Goal: Task Accomplishment & Management: Complete application form

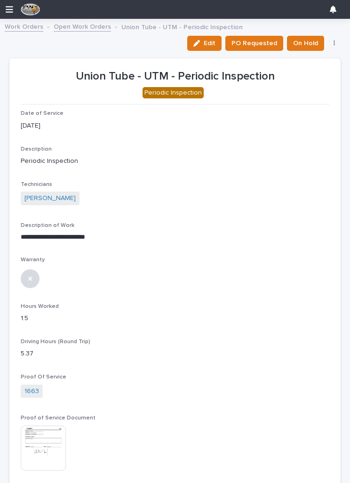
click at [28, 24] on link "Work Orders" at bounding box center [24, 26] width 39 height 11
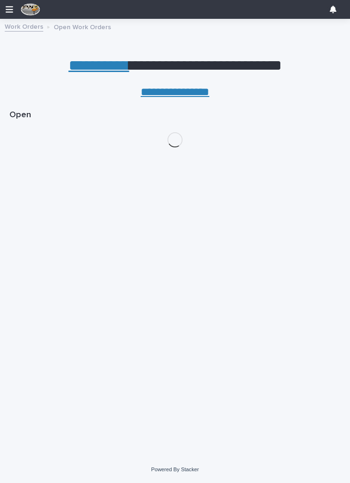
scroll to position [15, 0]
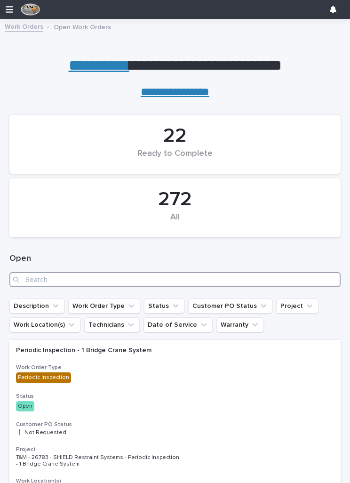
click at [119, 277] on input "Search" at bounding box center [174, 279] width 331 height 15
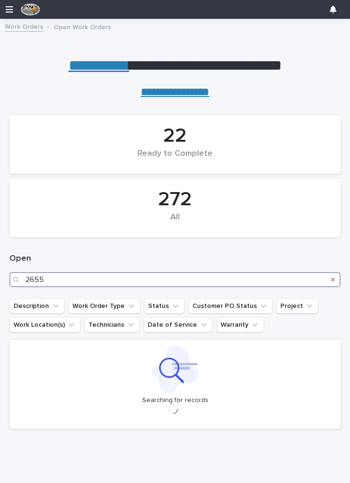
type input "26554"
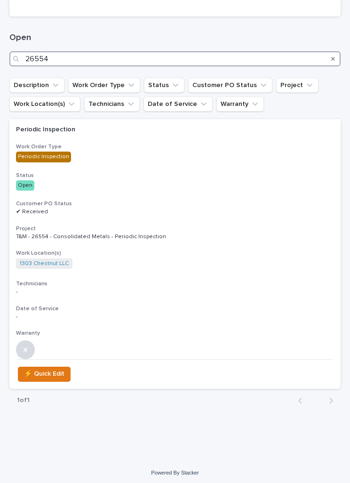
scroll to position [220, 0]
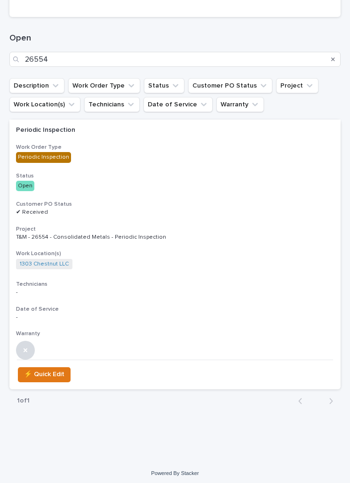
click at [196, 228] on h3 "Project" at bounding box center [175, 229] width 318 height 8
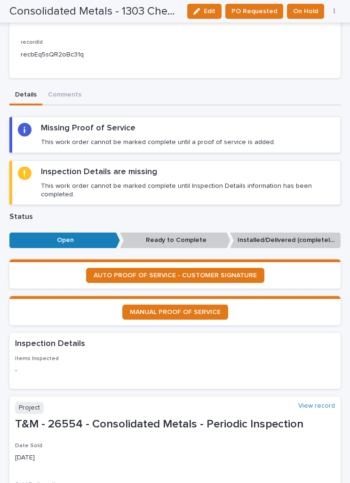
scroll to position [485, 0]
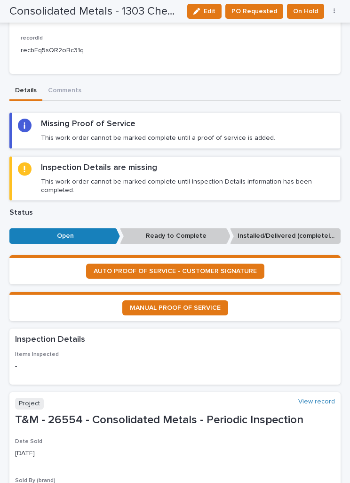
click at [208, 268] on span "AUTO PROOF OF SERVICE - CUSTOMER SIGNATURE" at bounding box center [175, 271] width 163 height 7
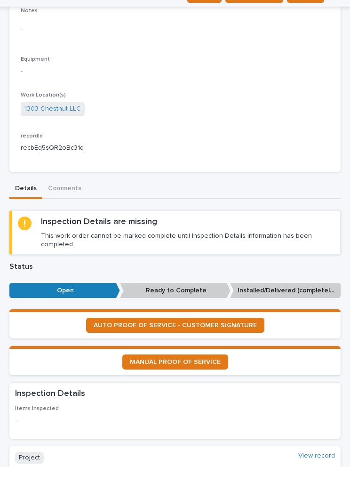
click at [198, 4] on button "Edit" at bounding box center [204, 11] width 34 height 15
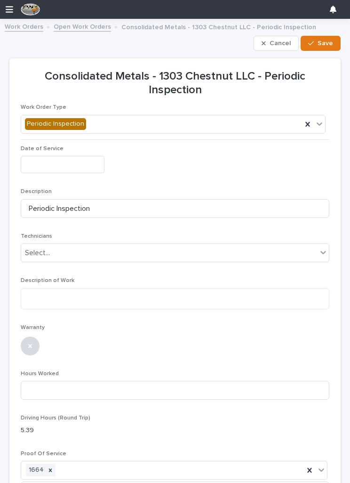
click at [60, 159] on input "text" at bounding box center [63, 164] width 84 height 17
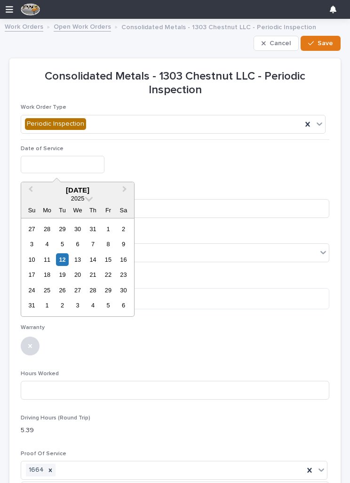
click at [65, 257] on div "12" at bounding box center [62, 259] width 13 height 13
type input "**********"
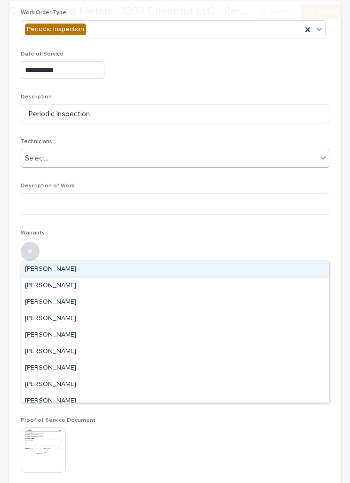
scroll to position [95, 0]
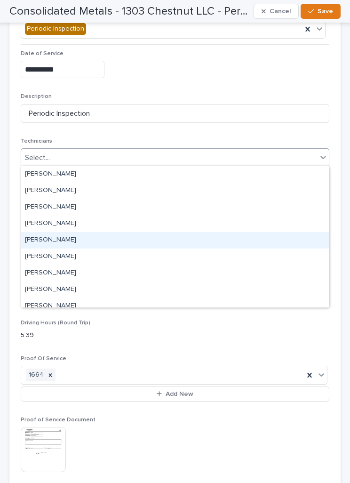
click at [124, 239] on div "[PERSON_NAME]" at bounding box center [175, 240] width 308 height 16
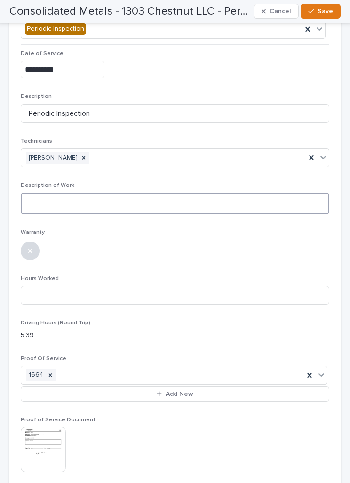
click at [141, 201] on textarea at bounding box center [175, 203] width 309 height 21
type textarea "**********"
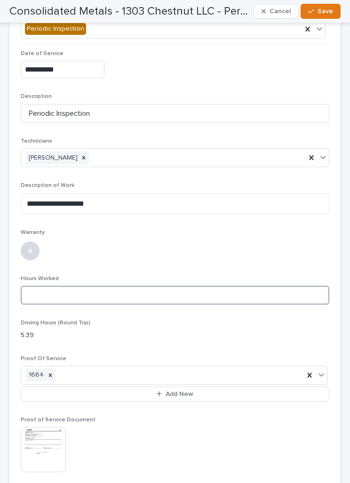
click at [174, 287] on input at bounding box center [175, 295] width 309 height 19
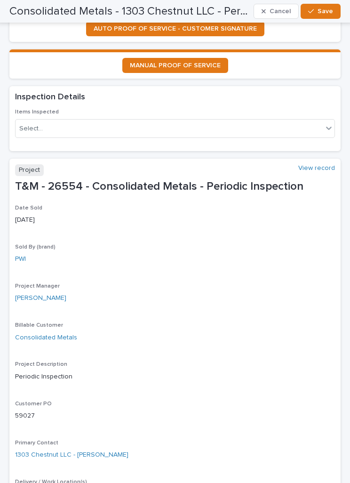
scroll to position [881, 0]
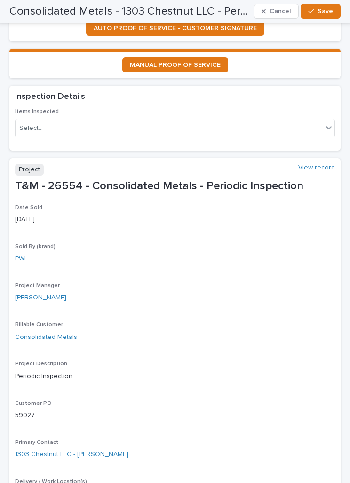
type input "1"
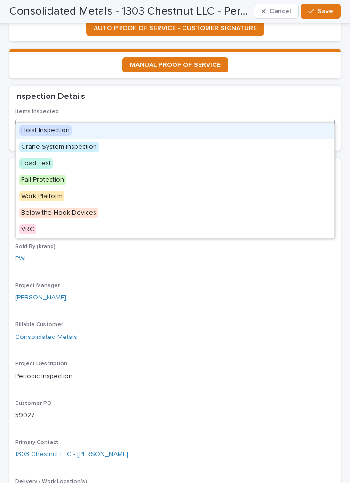
click at [229, 127] on div "Hoist Inspection" at bounding box center [175, 131] width 319 height 16
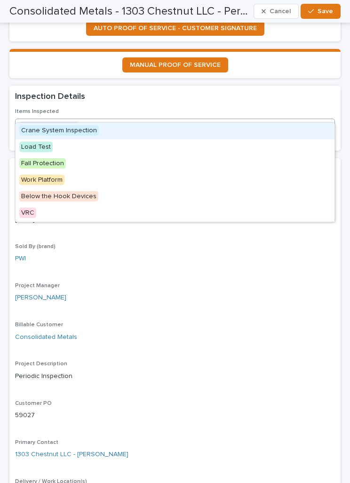
click at [218, 138] on div "Crane System Inspection" at bounding box center [175, 131] width 319 height 16
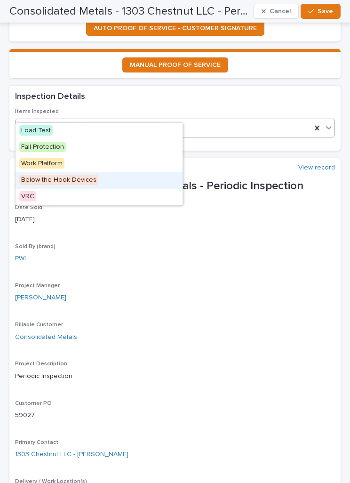
click at [140, 180] on div "Below the Hook Devices" at bounding box center [99, 180] width 167 height 16
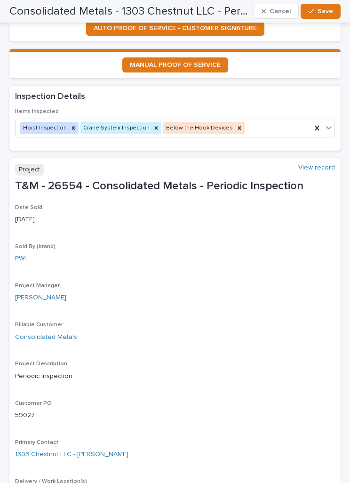
click at [322, 14] on span "Save" at bounding box center [326, 11] width 16 height 8
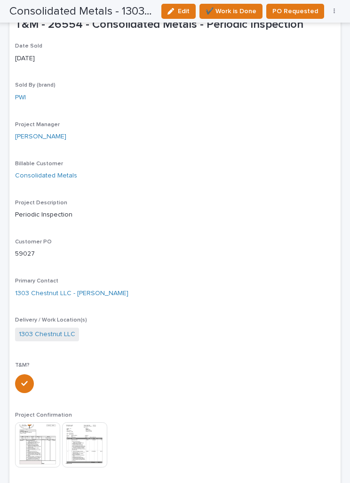
click at [236, 9] on span "✔️ Work is Done" at bounding box center [231, 11] width 51 height 11
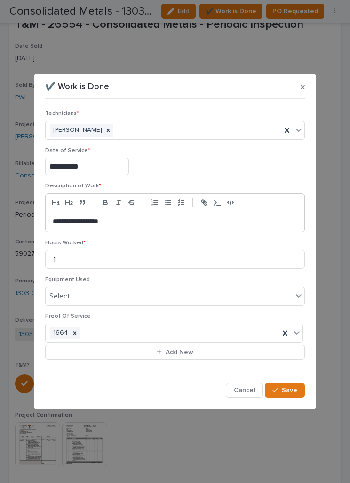
click at [291, 382] on button "Save" at bounding box center [285, 389] width 40 height 15
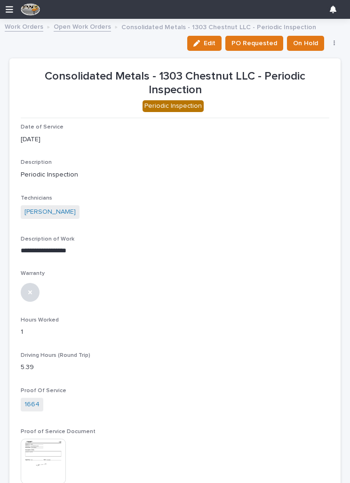
scroll to position [0, 0]
